Goal: Task Accomplishment & Management: Manage account settings

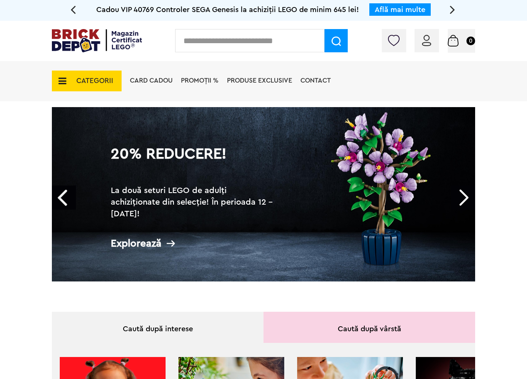
click at [469, 43] on small "0" at bounding box center [470, 41] width 9 height 9
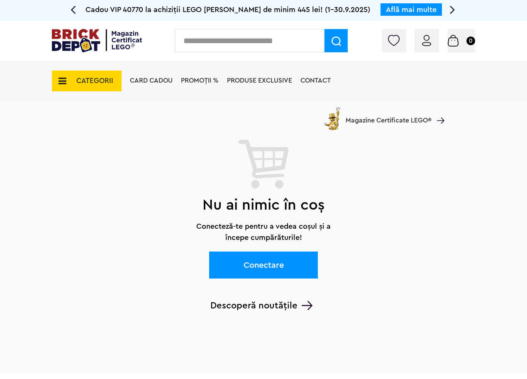
click at [274, 273] on link "Conectare" at bounding box center [263, 264] width 109 height 27
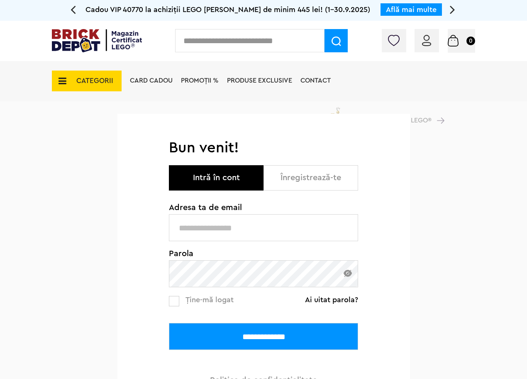
type input "**********"
click at [282, 338] on input "**********" at bounding box center [263, 336] width 189 height 27
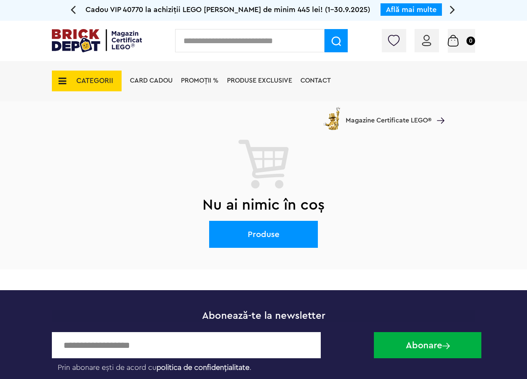
click at [457, 52] on div "Coș 0" at bounding box center [461, 41] width 27 height 24
click at [457, 51] on div "Coș 0" at bounding box center [461, 41] width 27 height 24
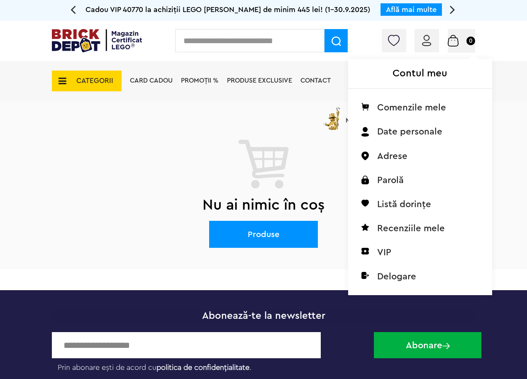
click at [423, 36] on img at bounding box center [426, 40] width 9 height 11
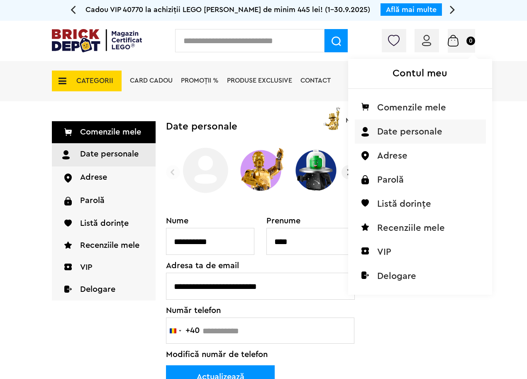
click at [430, 38] on img at bounding box center [426, 40] width 9 height 11
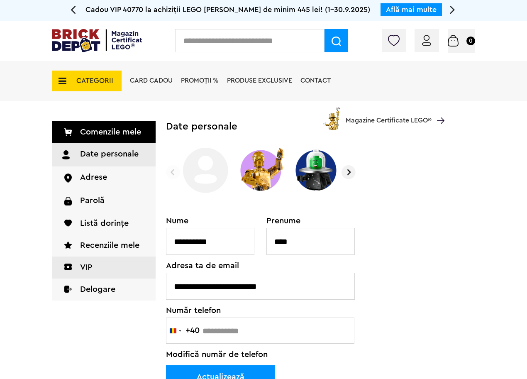
click at [111, 275] on link "VIP" at bounding box center [104, 267] width 104 height 22
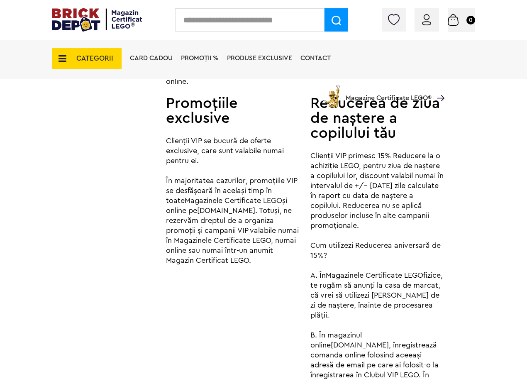
scroll to position [1411, 0]
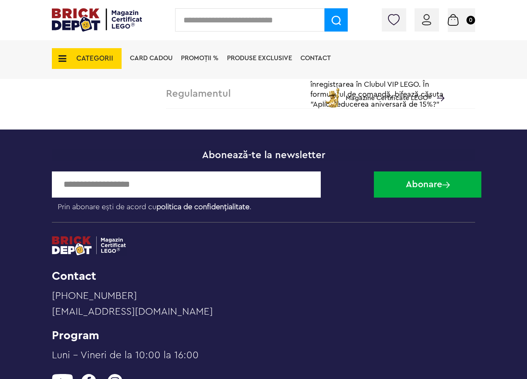
click at [55, 54] on icon at bounding box center [60, 58] width 13 height 9
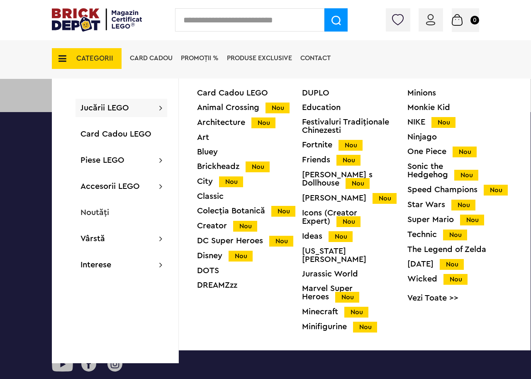
click at [468, 188] on div "Speed Champions Nou" at bounding box center [460, 190] width 105 height 9
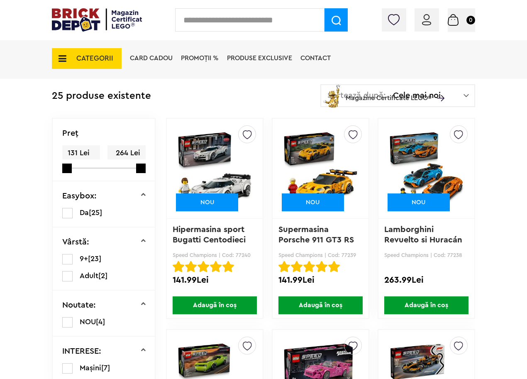
scroll to position [208, 0]
